Goal: Task Accomplishment & Management: Use online tool/utility

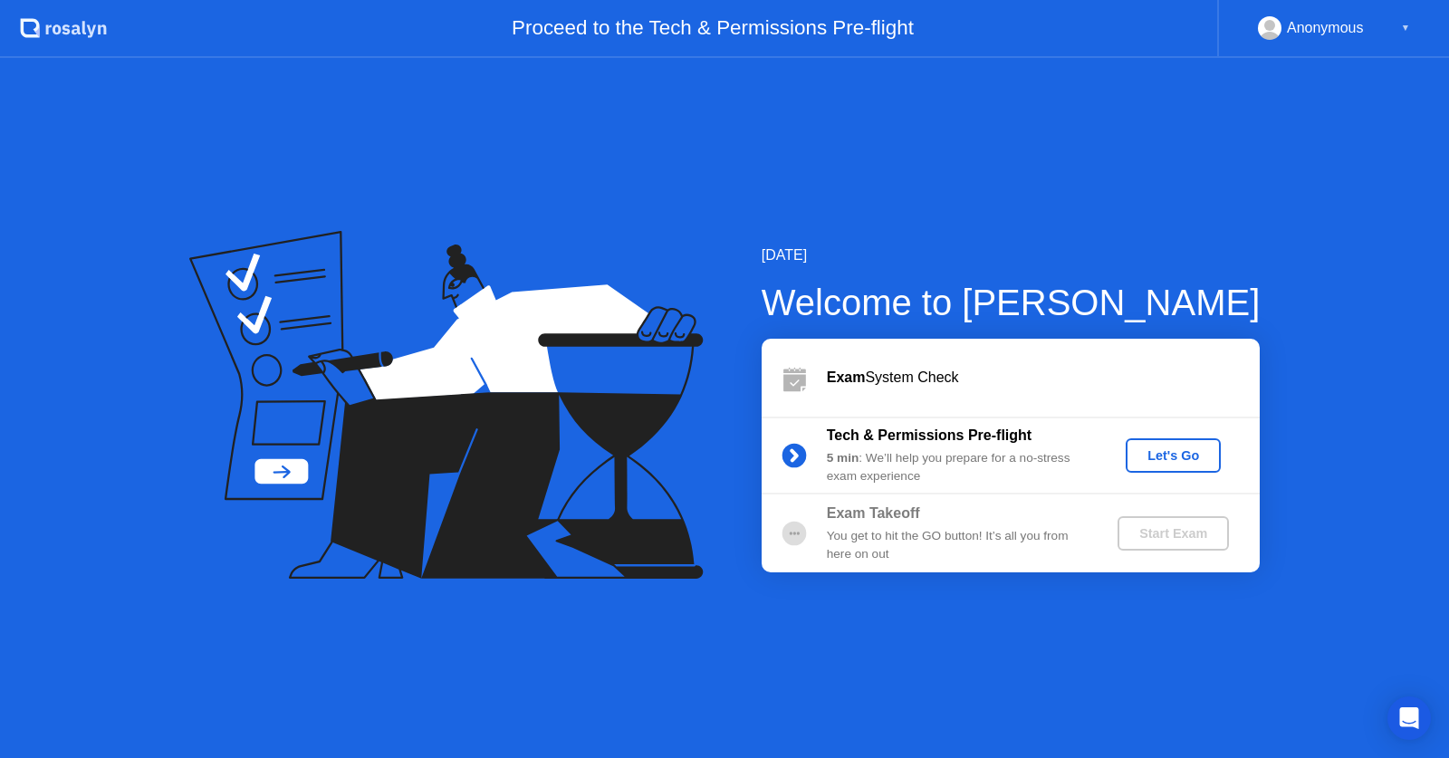
click at [1191, 463] on div "Let's Go" at bounding box center [1173, 455] width 81 height 14
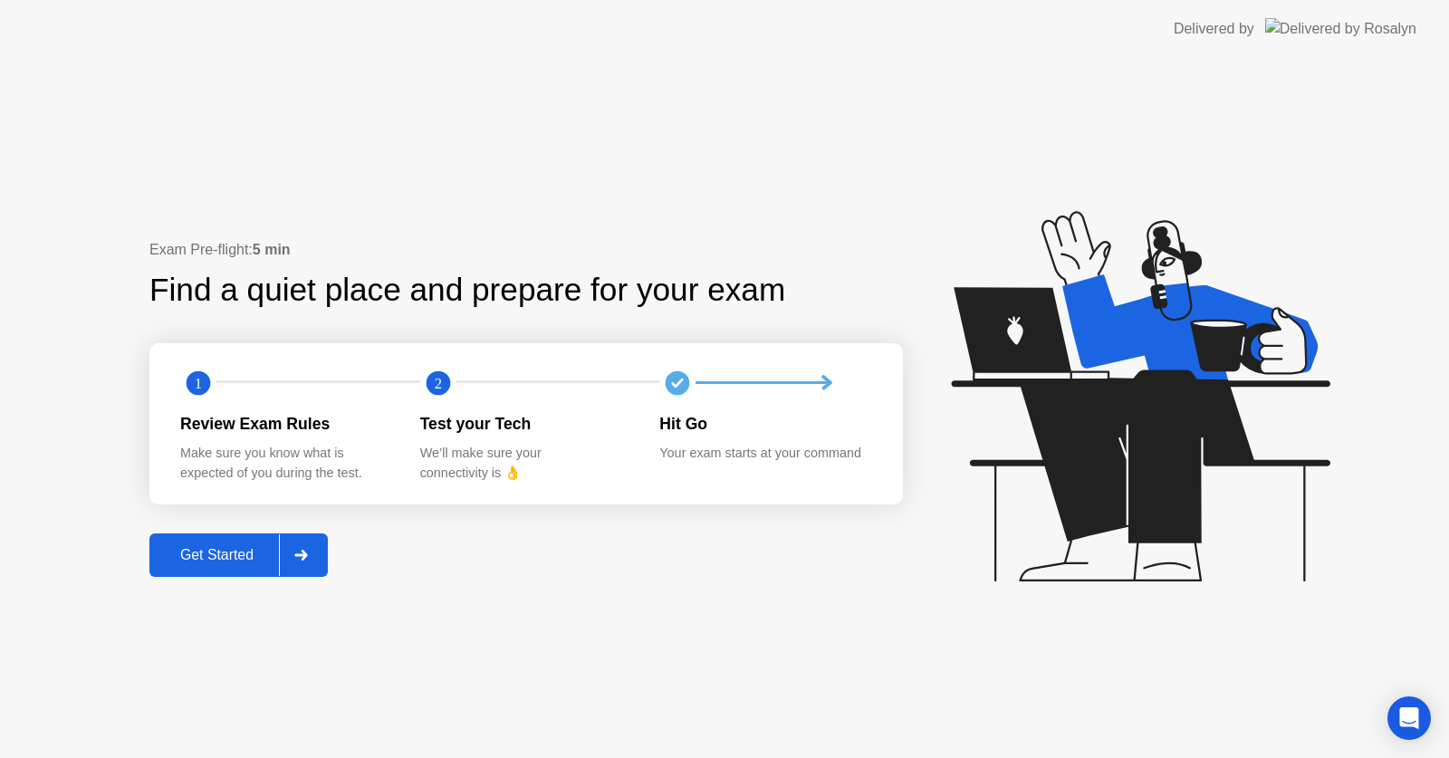
click at [232, 550] on div "Get Started" at bounding box center [217, 555] width 124 height 16
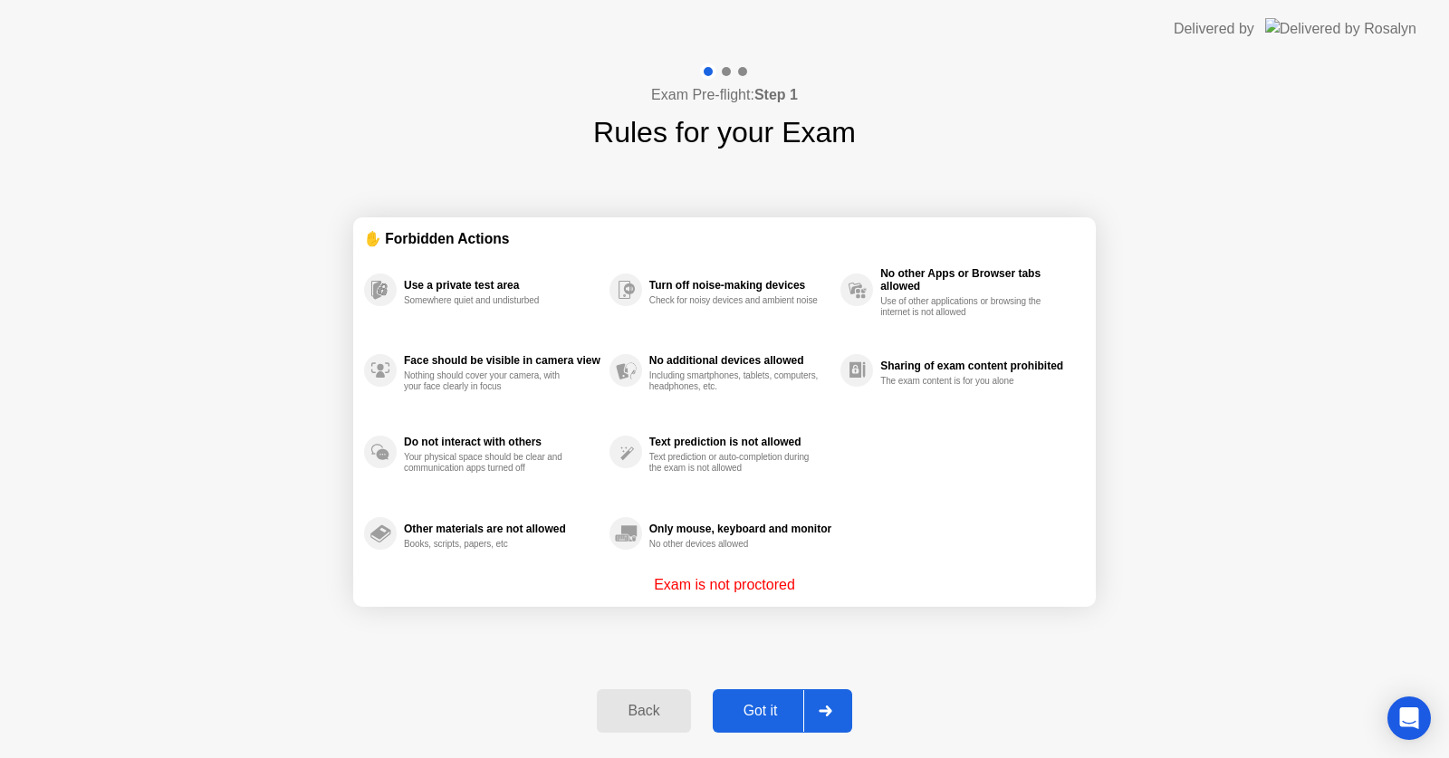
click at [768, 719] on div "Got it" at bounding box center [760, 711] width 85 height 16
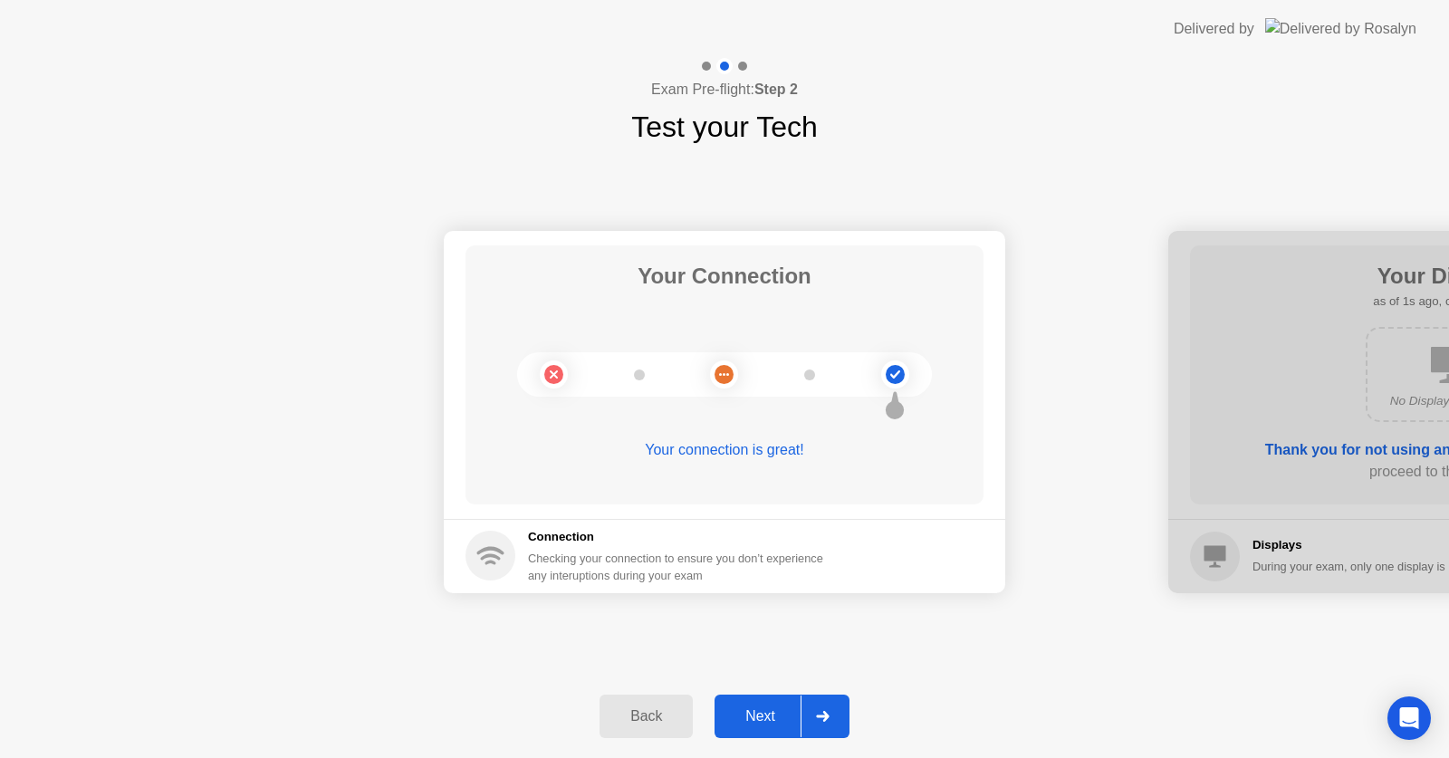
click at [770, 716] on div "Next" at bounding box center [760, 716] width 81 height 16
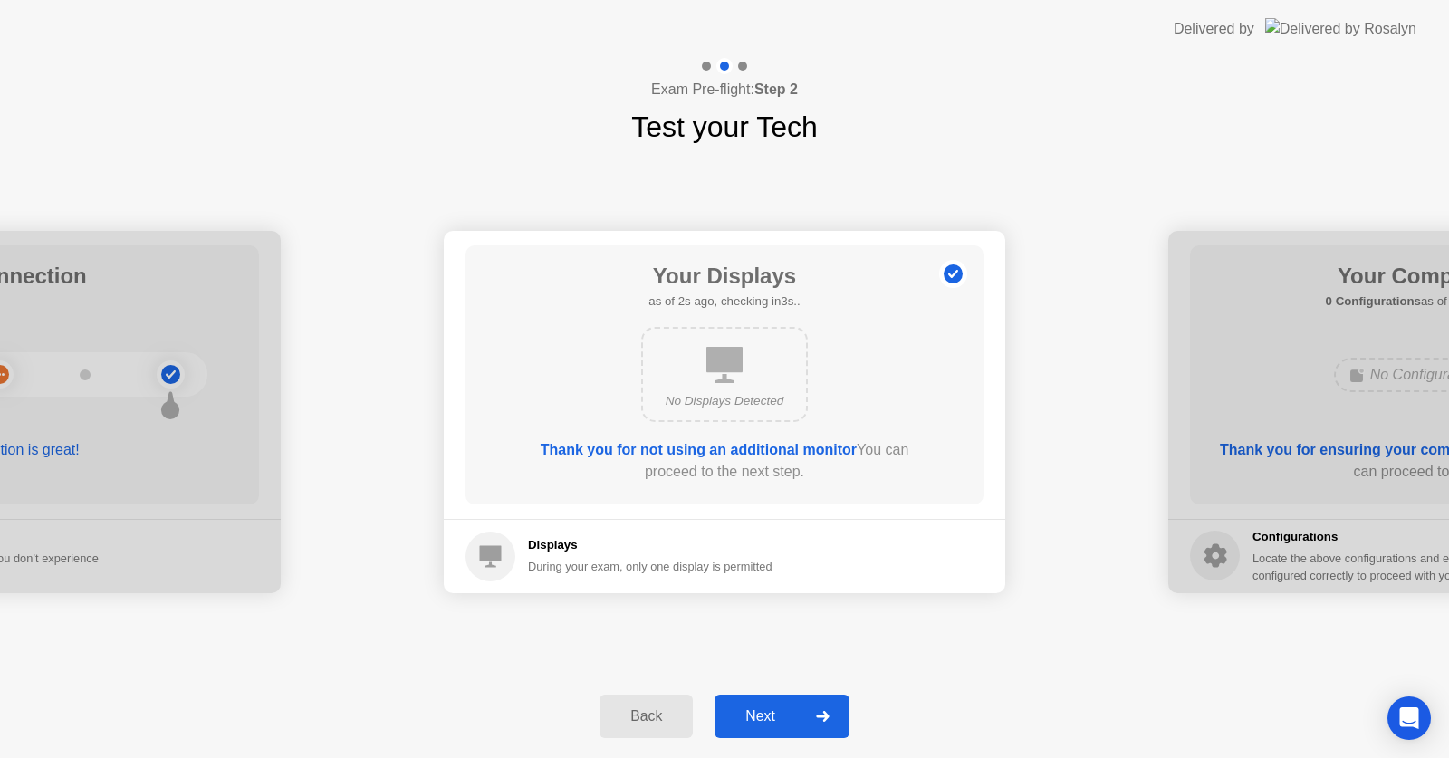
click at [770, 716] on div "Next" at bounding box center [760, 716] width 81 height 16
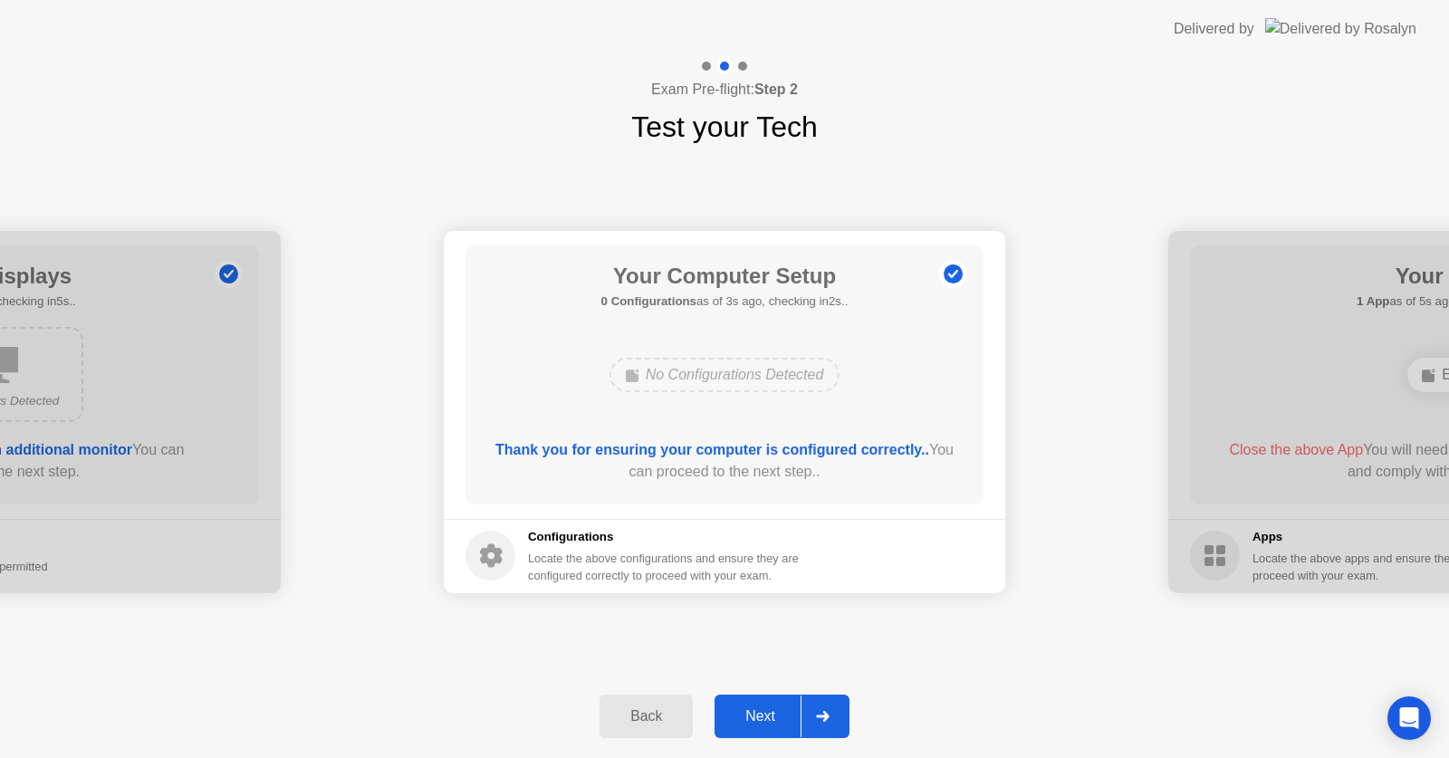
click at [770, 712] on div "Next" at bounding box center [760, 716] width 81 height 16
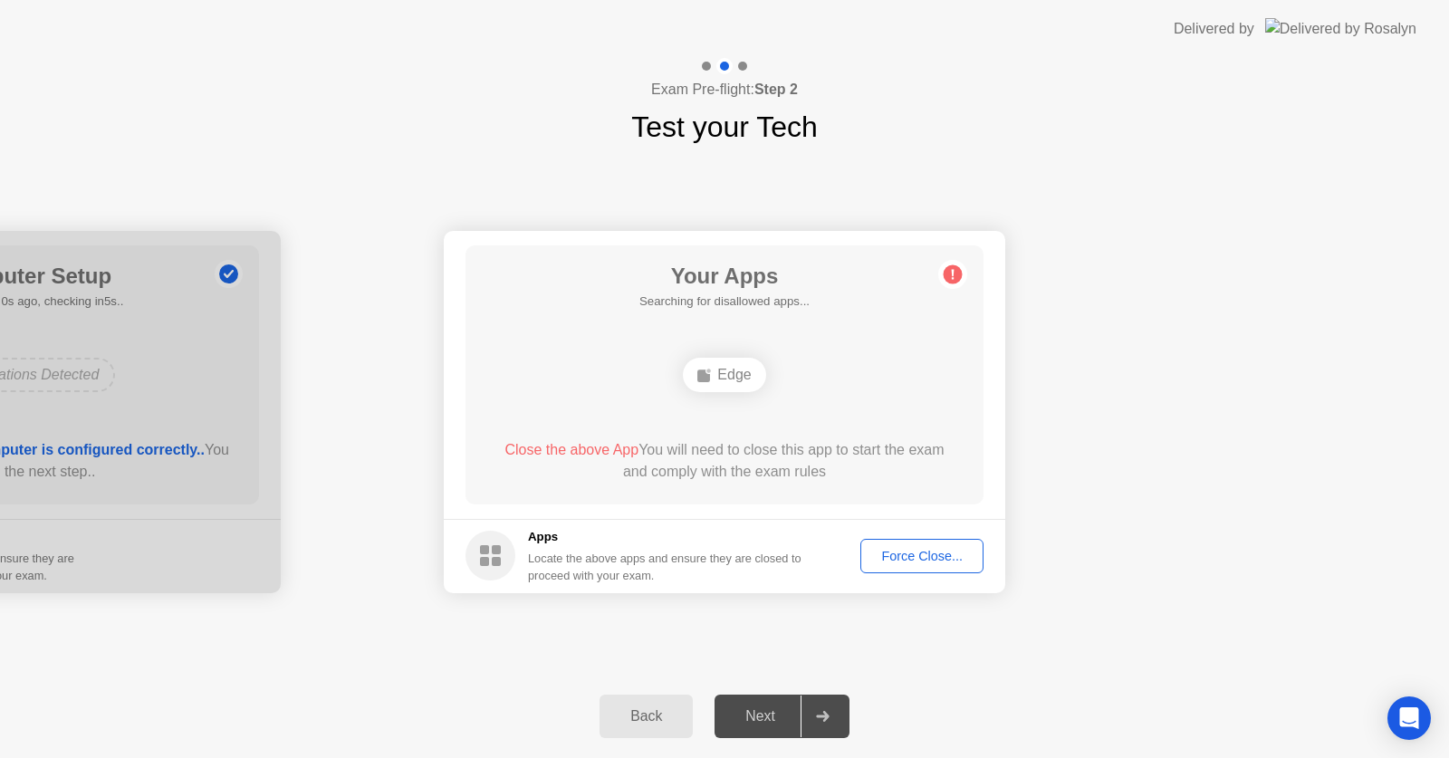
click at [785, 639] on div "Your Connection Your connection is great! Connection Checking your connection t…" at bounding box center [724, 411] width 1449 height 526
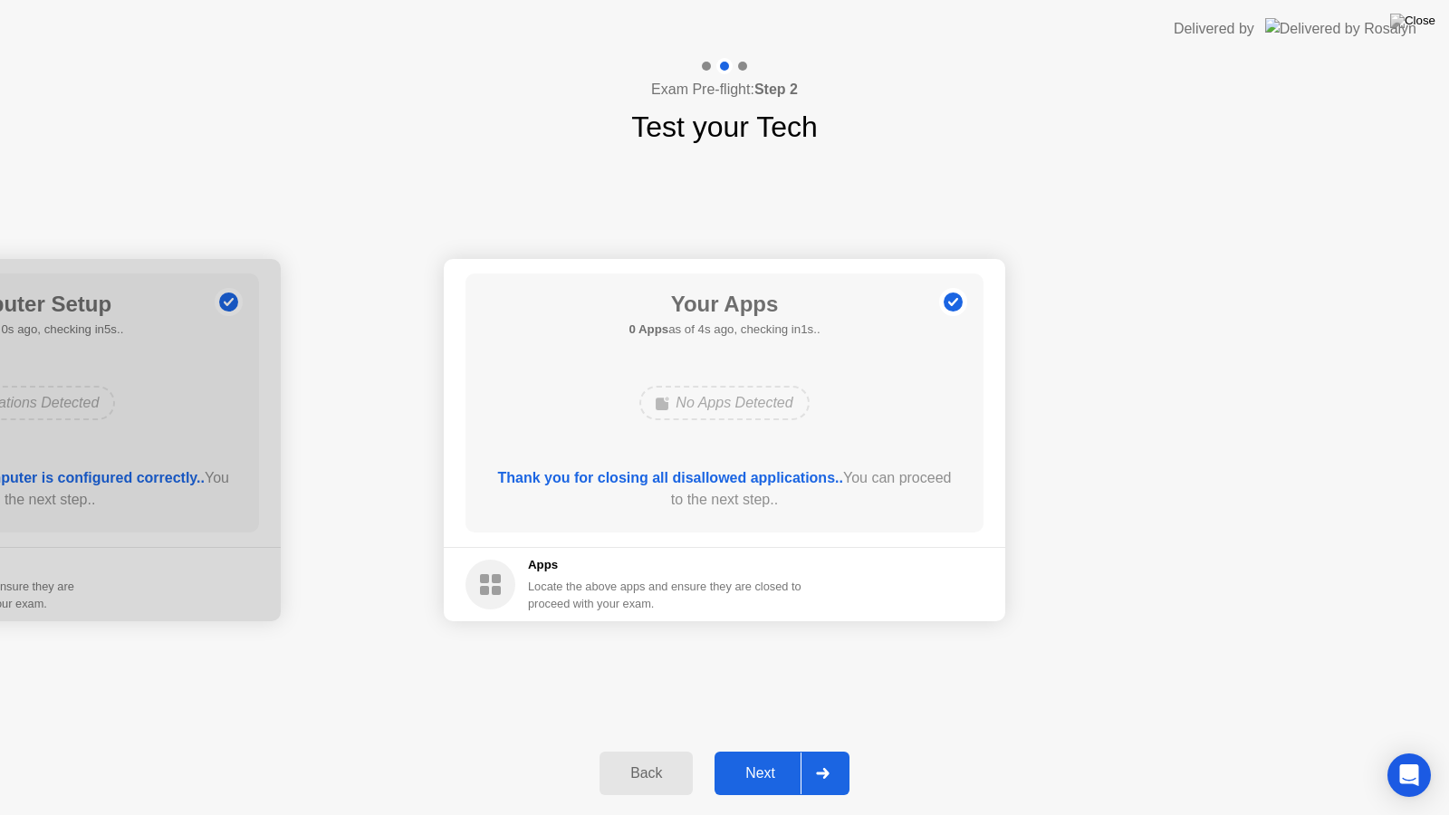
click at [757, 757] on div "Next" at bounding box center [760, 773] width 81 height 16
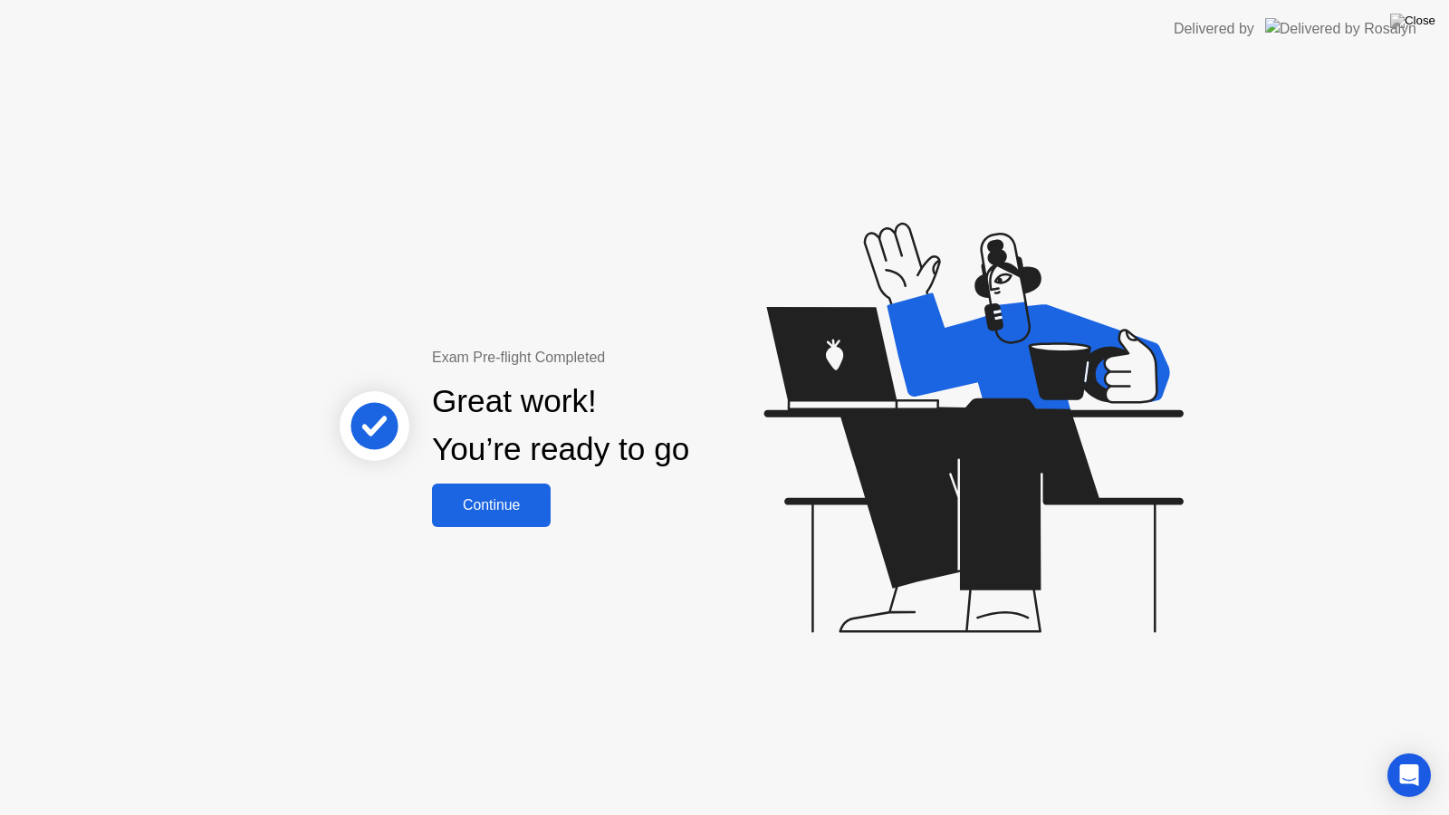
click at [471, 505] on div "Continue" at bounding box center [491, 505] width 108 height 16
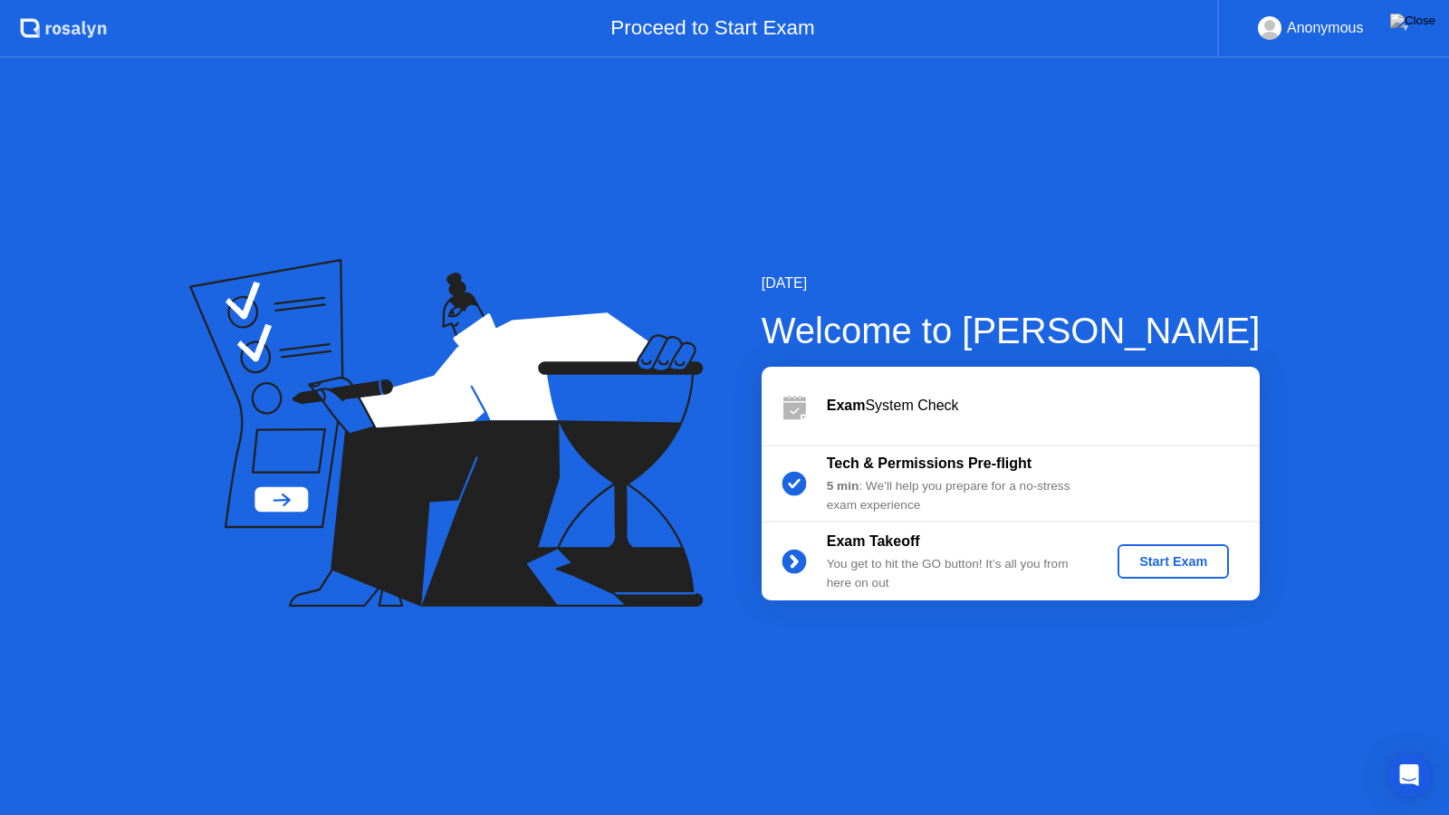
click at [1161, 556] on div "Start Exam" at bounding box center [1172, 561] width 97 height 14
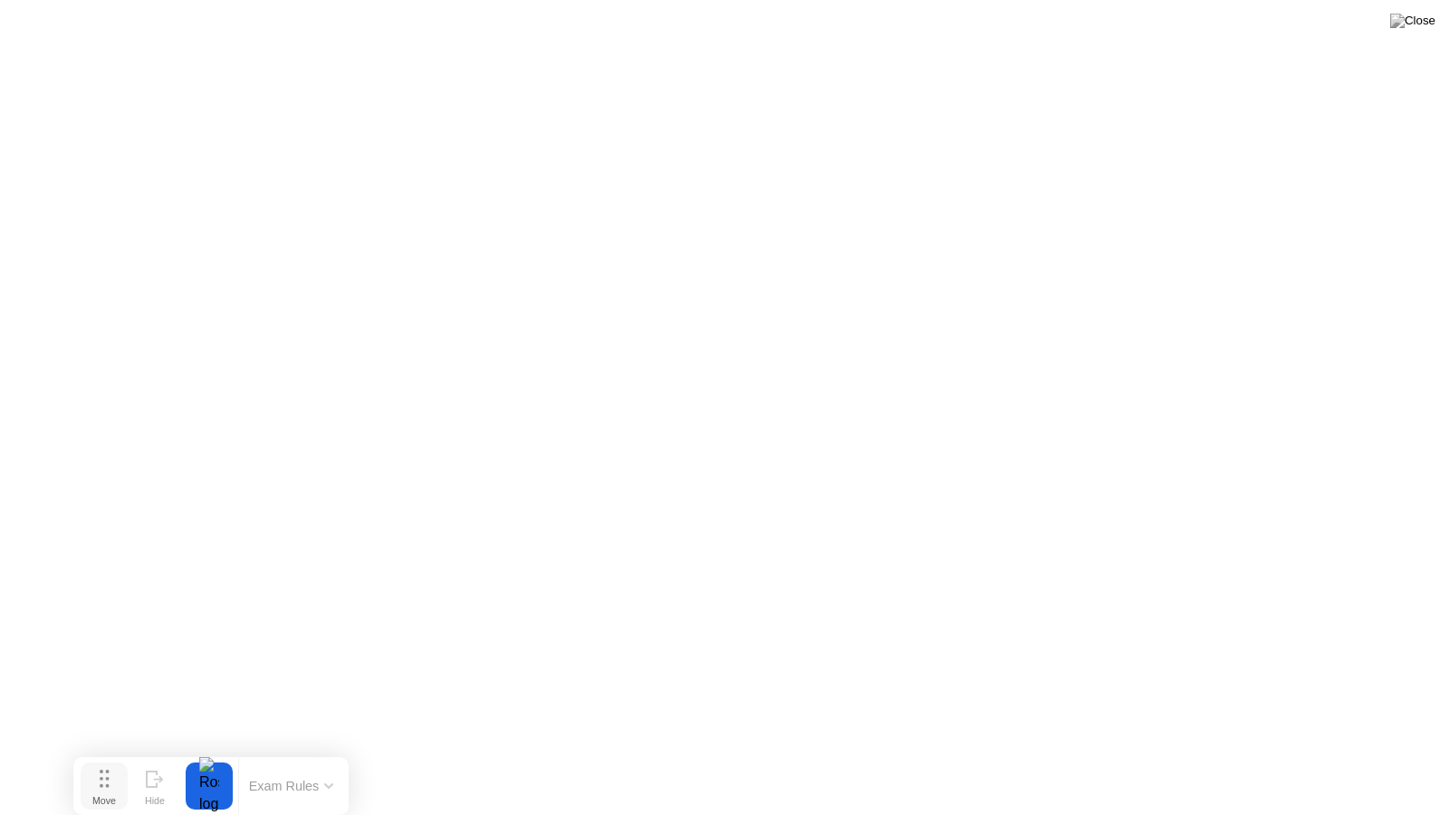
drag, startPoint x: 612, startPoint y: 790, endPoint x: 97, endPoint y: 806, distance: 515.4
click at [97, 757] on button "Move" at bounding box center [104, 785] width 47 height 47
click at [307, 757] on button "Exam Rules" at bounding box center [290, 786] width 96 height 16
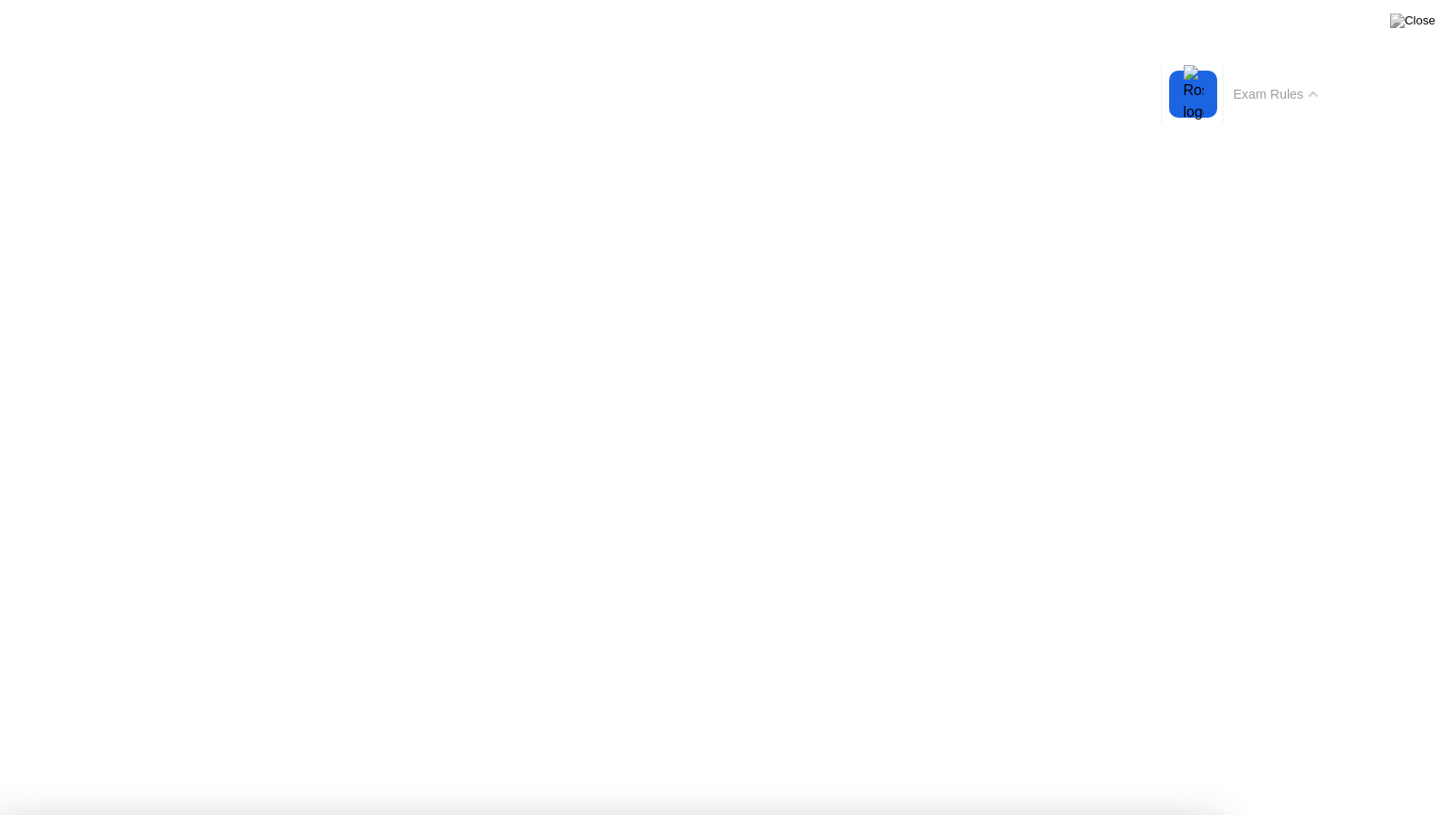
click at [1294, 92] on button "Exam Rules" at bounding box center [1276, 94] width 96 height 16
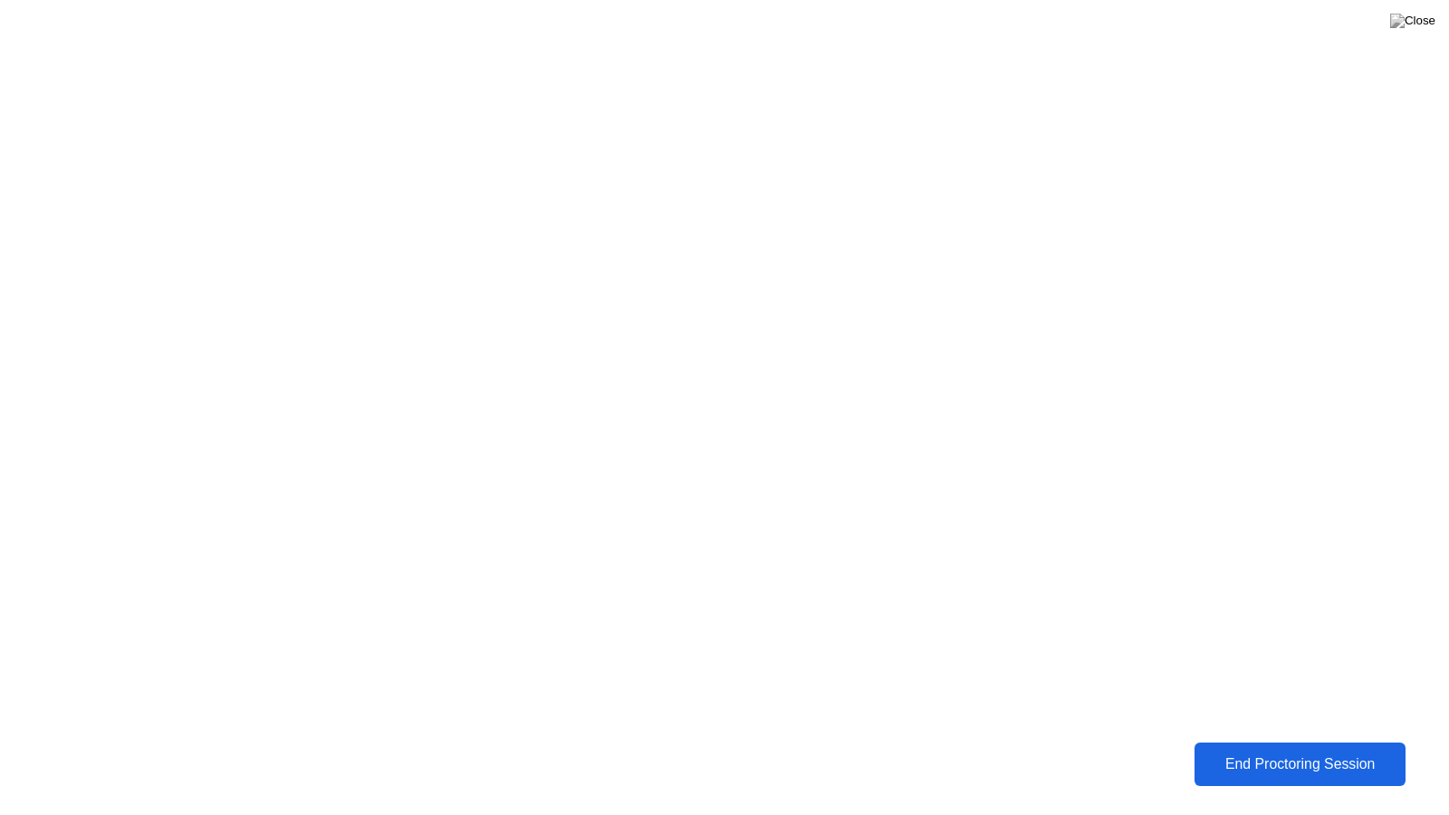
click at [1232, 757] on div "End Proctoring Session" at bounding box center [1300, 764] width 201 height 16
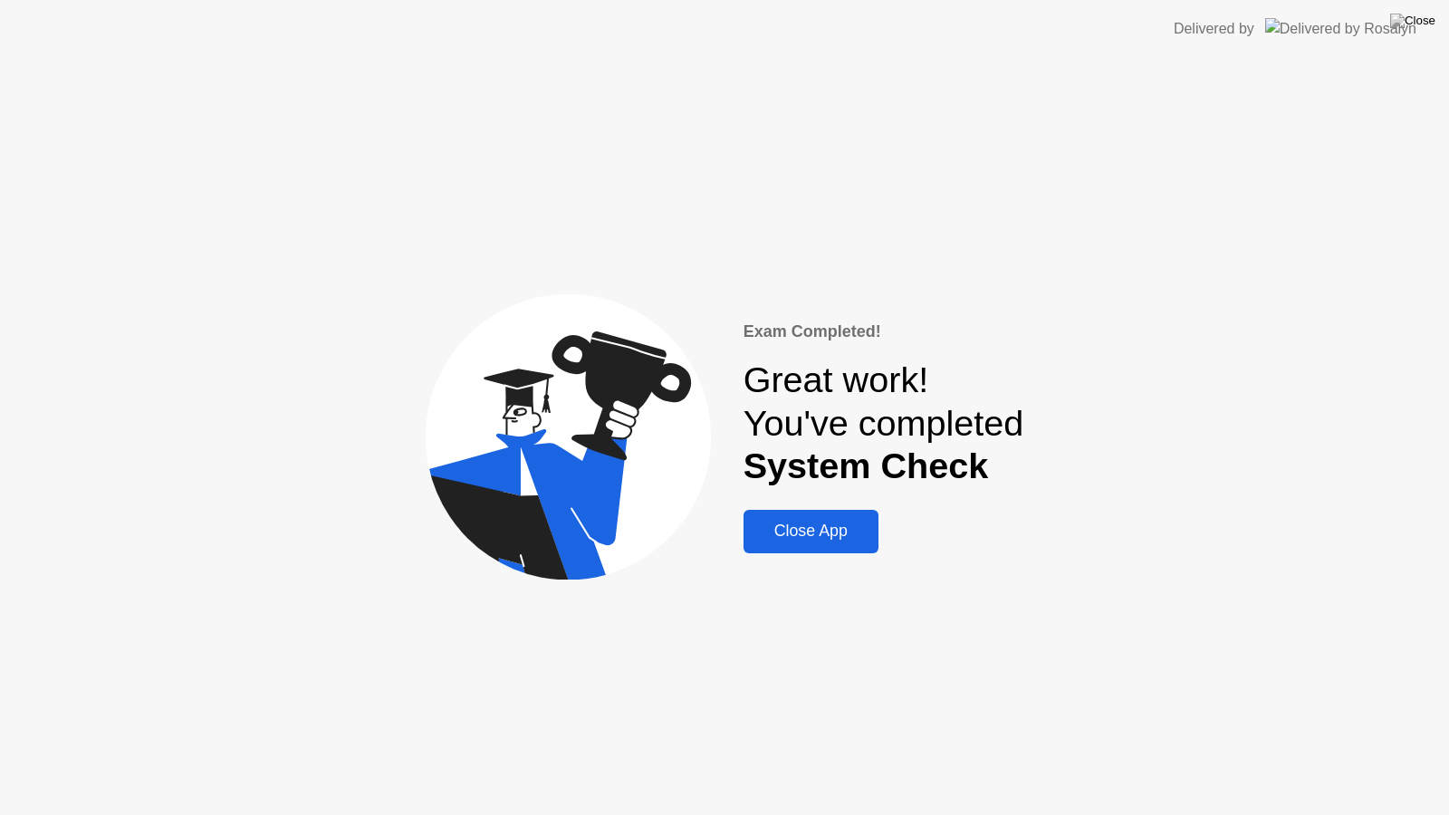
click at [825, 540] on div "Close App" at bounding box center [811, 530] width 124 height 19
